Goal: Communication & Community: Share content

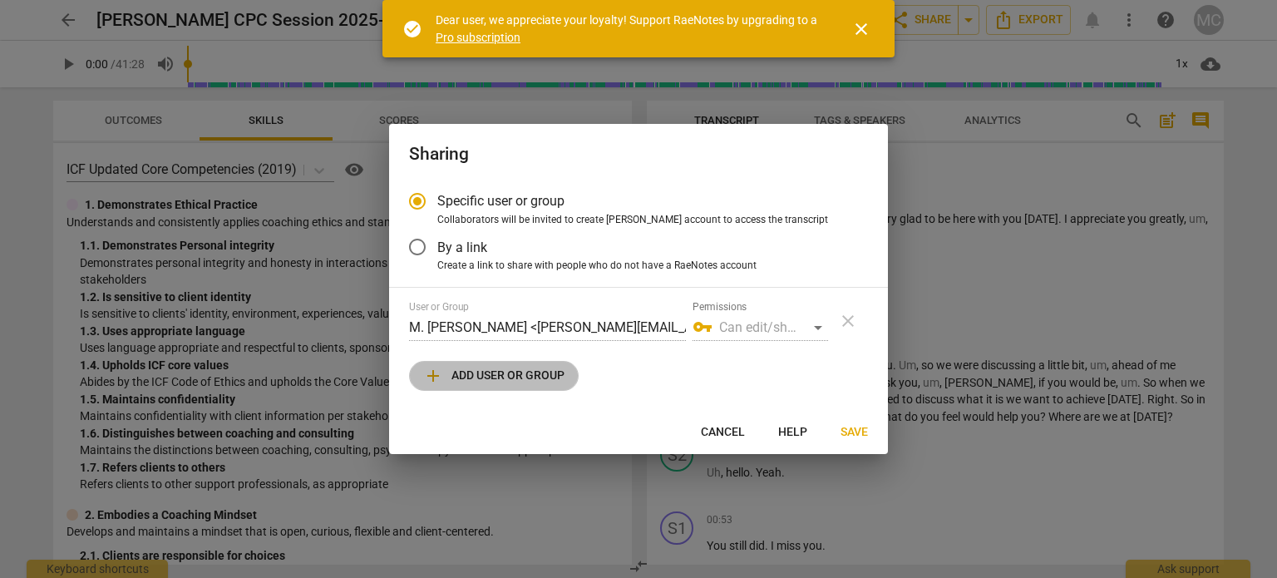
click at [517, 373] on span "add Add user or group" at bounding box center [493, 376] width 141 height 20
radio input "false"
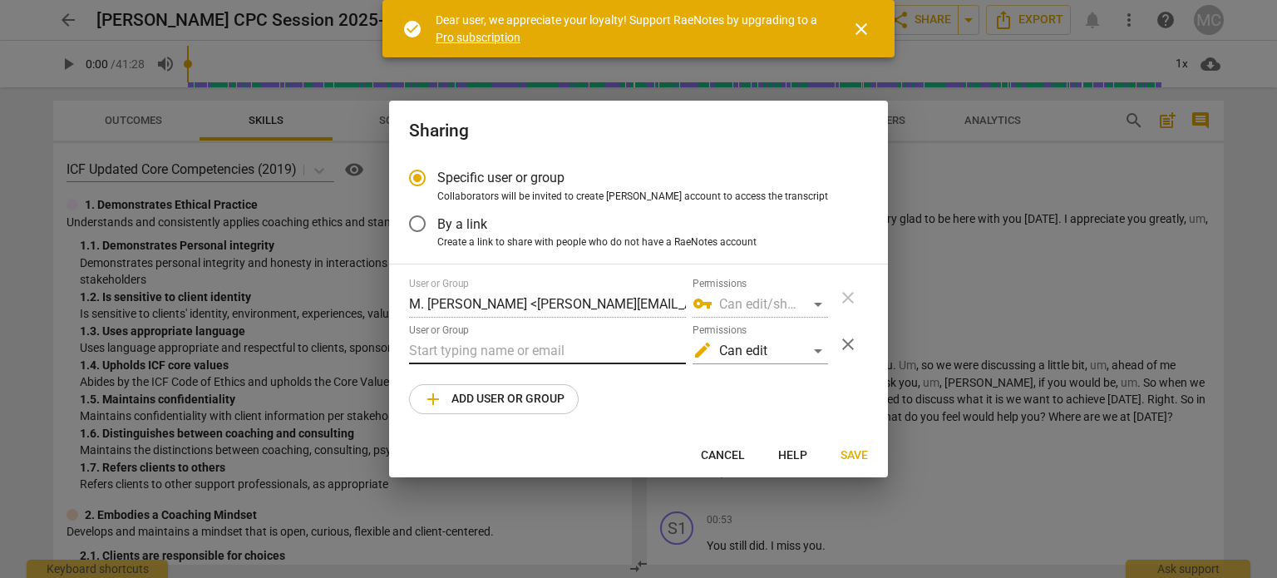
click at [515, 347] on input "text" at bounding box center [547, 350] width 277 height 27
drag, startPoint x: 382, startPoint y: 350, endPoint x: 342, endPoint y: 350, distance: 39.9
click at [343, 350] on div "Sharing Specific user or group Collaborators will be invited to create RaeNotes…" at bounding box center [638, 289] width 1277 height 578
paste input "<[PERSON_NAME][EMAIL_ADDRESS][DOMAIN_NAME]>"
click at [411, 357] on input "<[PERSON_NAME][EMAIL_ADDRESS][DOMAIN_NAME]" at bounding box center [547, 350] width 277 height 27
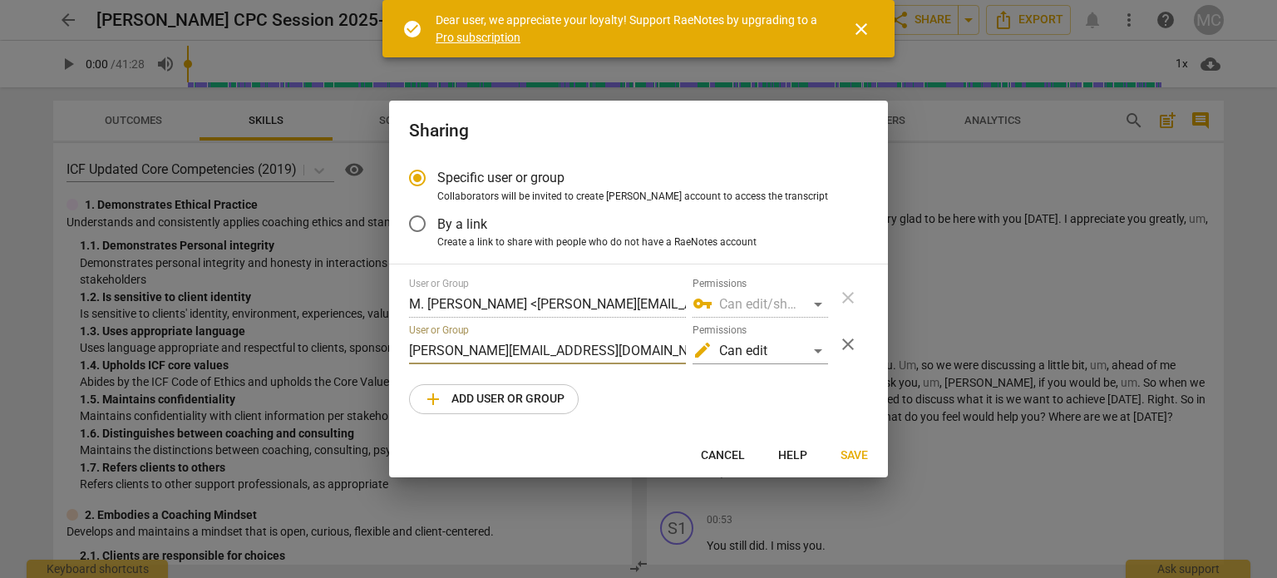
type input "[PERSON_NAME][EMAIL_ADDRESS][DOMAIN_NAME]"
click at [777, 305] on div "vpn_key Can edit/share" at bounding box center [759, 304] width 135 height 27
click at [841, 451] on span "Save" at bounding box center [853, 455] width 27 height 17
radio input "false"
type input "[PERSON_NAME] [PERSON_NAME] <[PERSON_NAME][EMAIL_ADDRESS][DOMAIN_NAME]>"
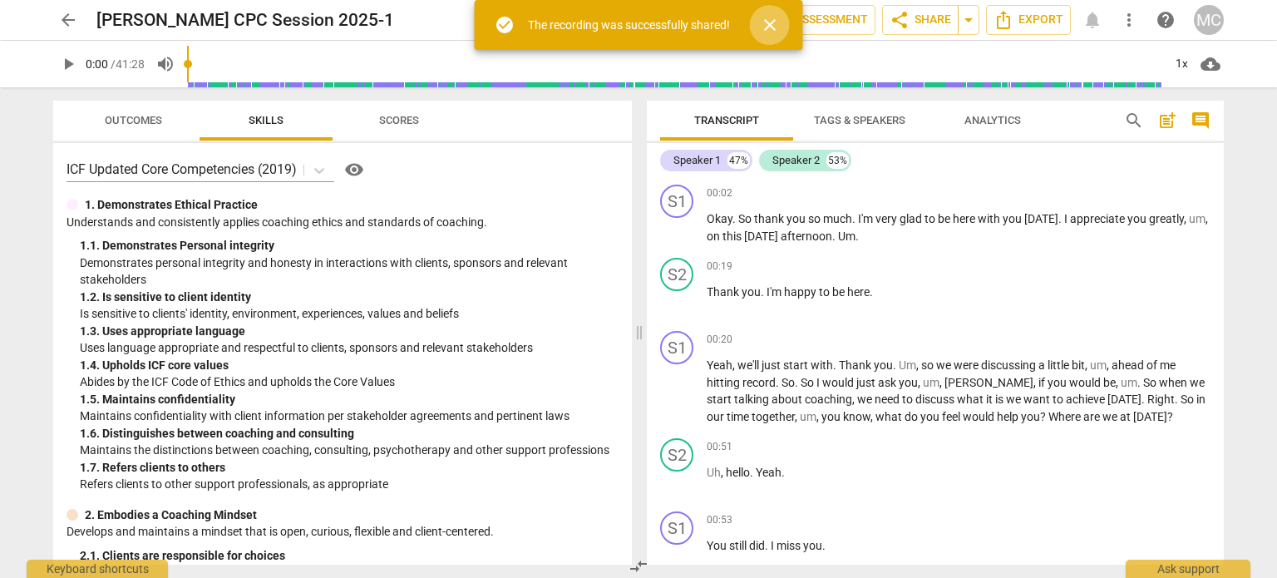
click at [769, 27] on span "close" at bounding box center [770, 25] width 20 height 20
